Goal: Navigation & Orientation: Find specific page/section

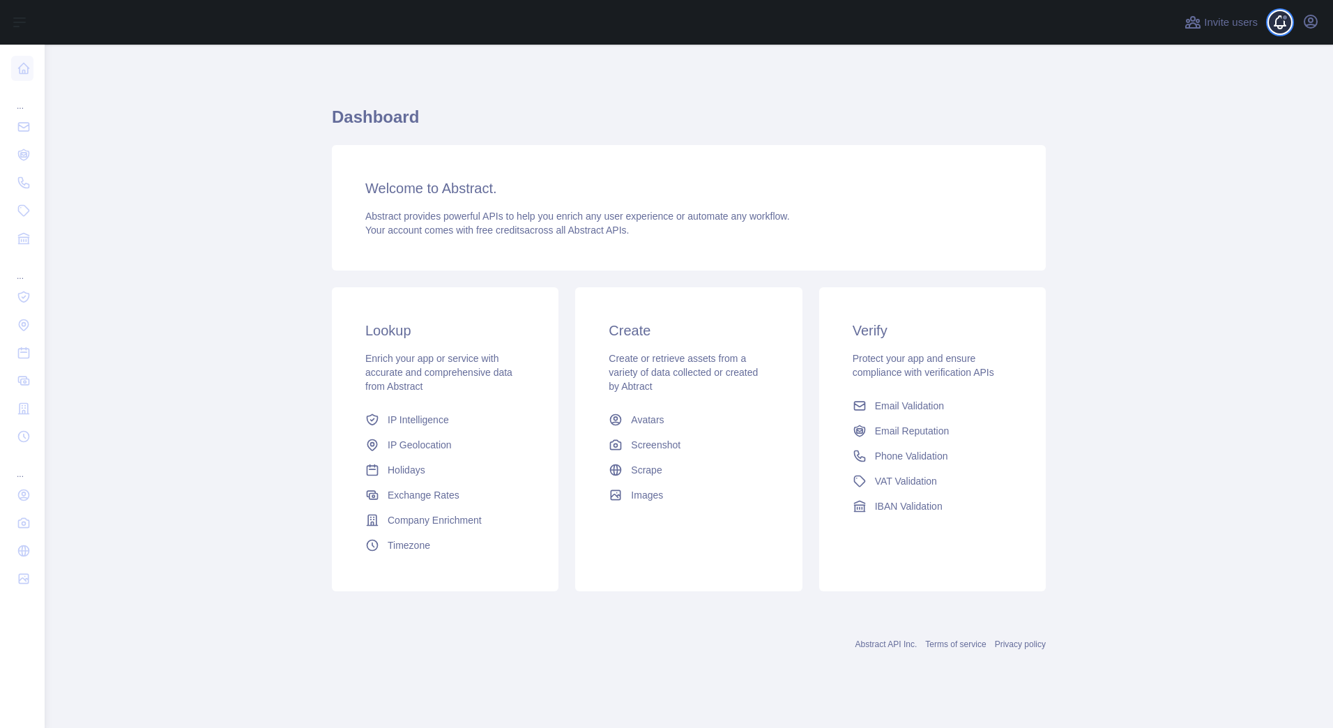
click at [1285, 27] on span at bounding box center [1286, 22] width 28 height 45
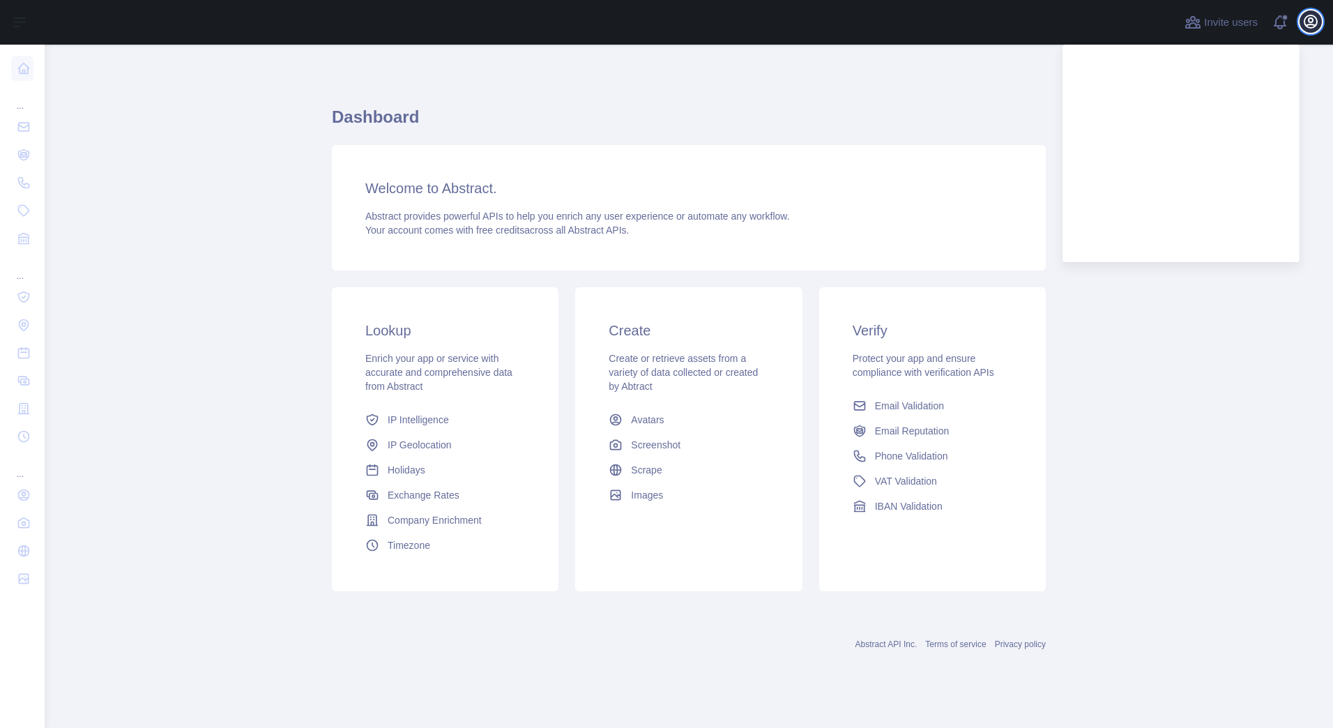
click at [1311, 23] on icon "button" at bounding box center [1311, 21] width 13 height 13
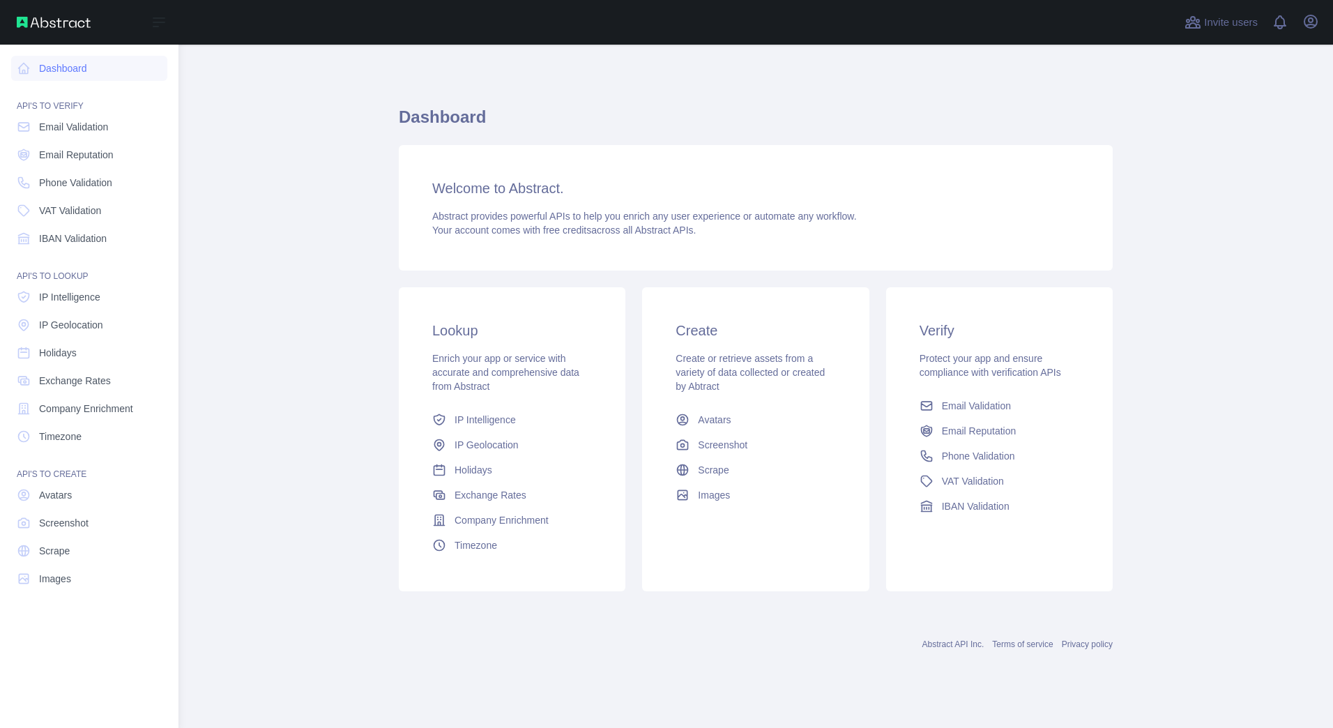
click at [17, 24] on img at bounding box center [54, 22] width 74 height 11
click at [156, 29] on icon at bounding box center [159, 22] width 17 height 17
